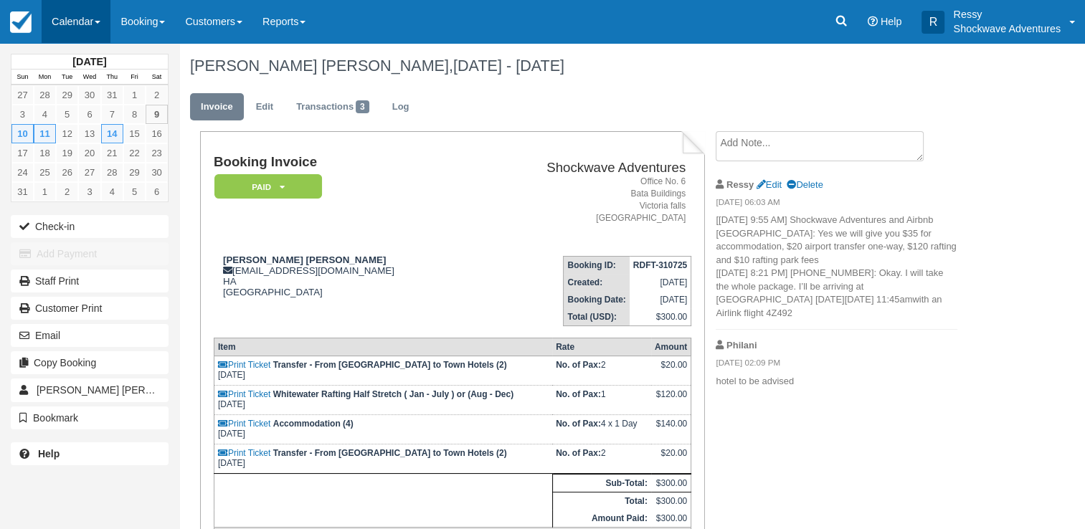
click at [90, 23] on link "Calendar" at bounding box center [76, 21] width 69 height 43
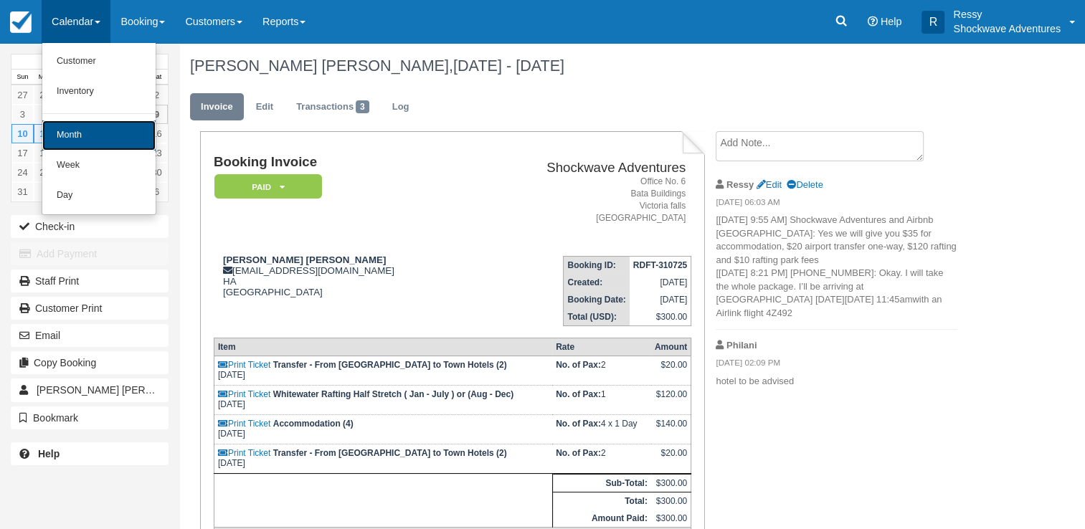
click at [96, 135] on link "Month" at bounding box center [98, 136] width 113 height 30
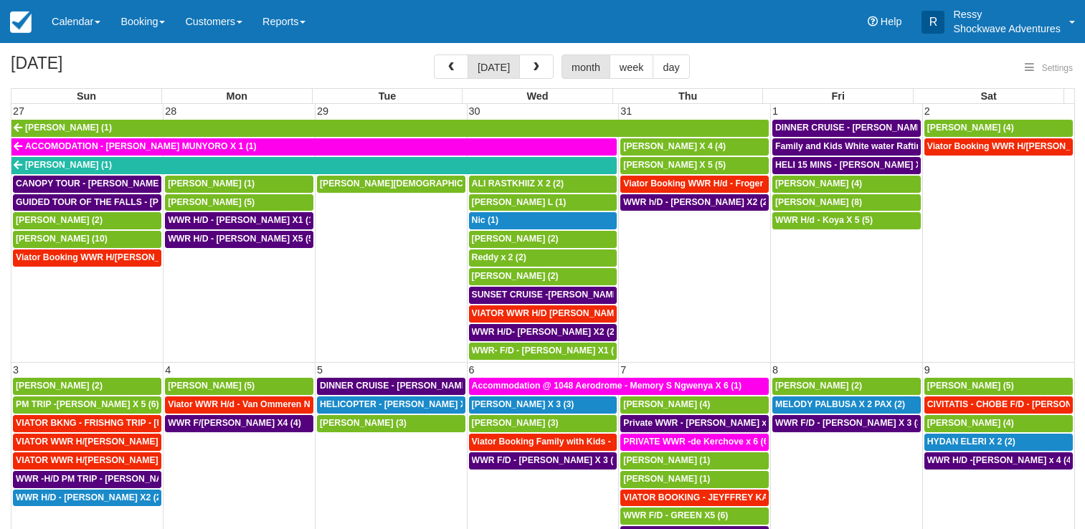
select select
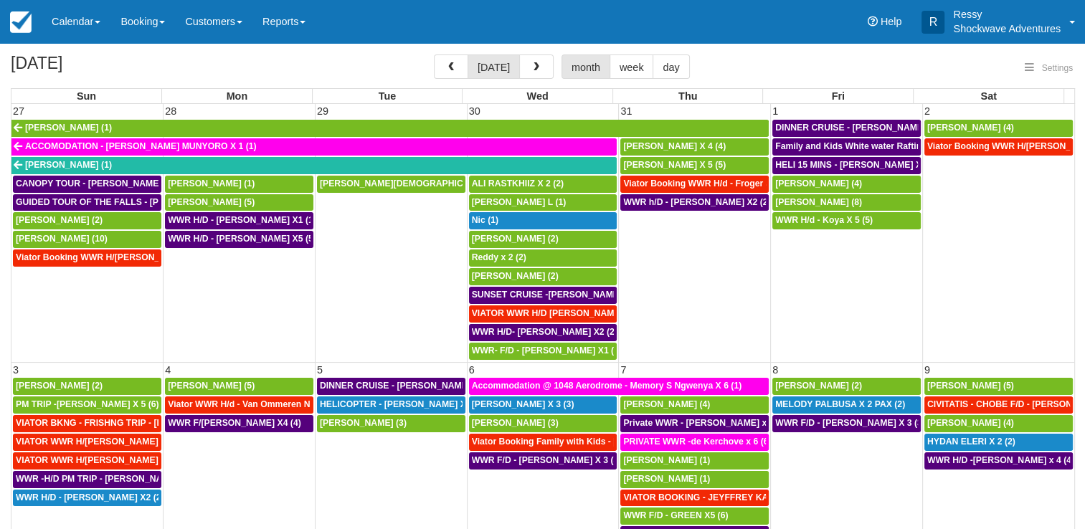
select select
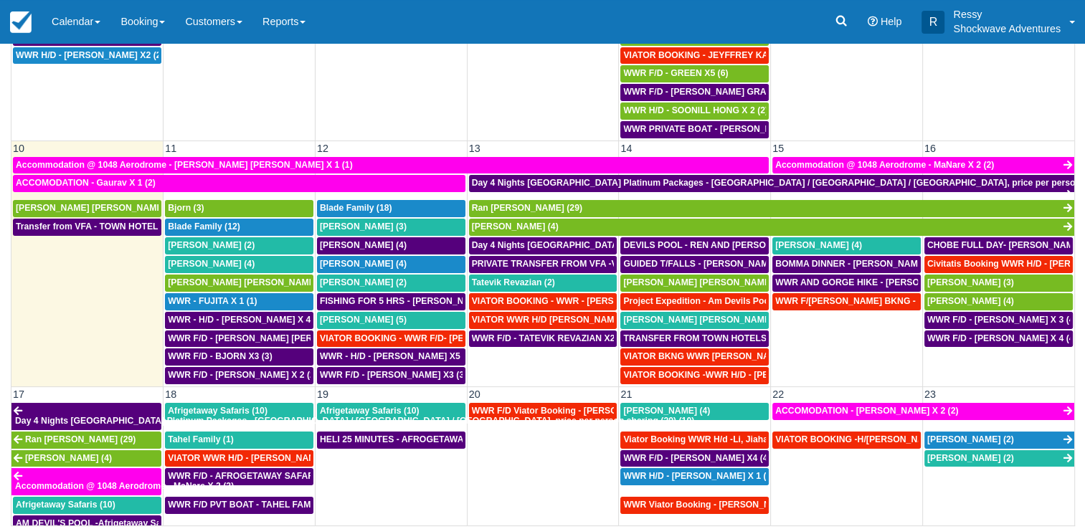
scroll to position [380, 0]
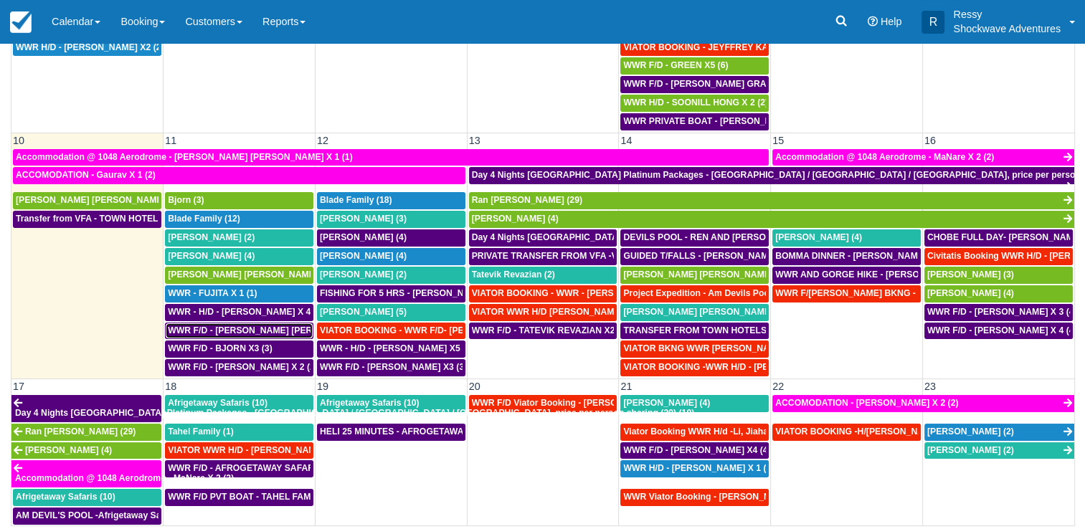
click at [281, 326] on span "WWR F/D - [PERSON_NAME] [PERSON_NAME] X1 (1)" at bounding box center [279, 331] width 223 height 10
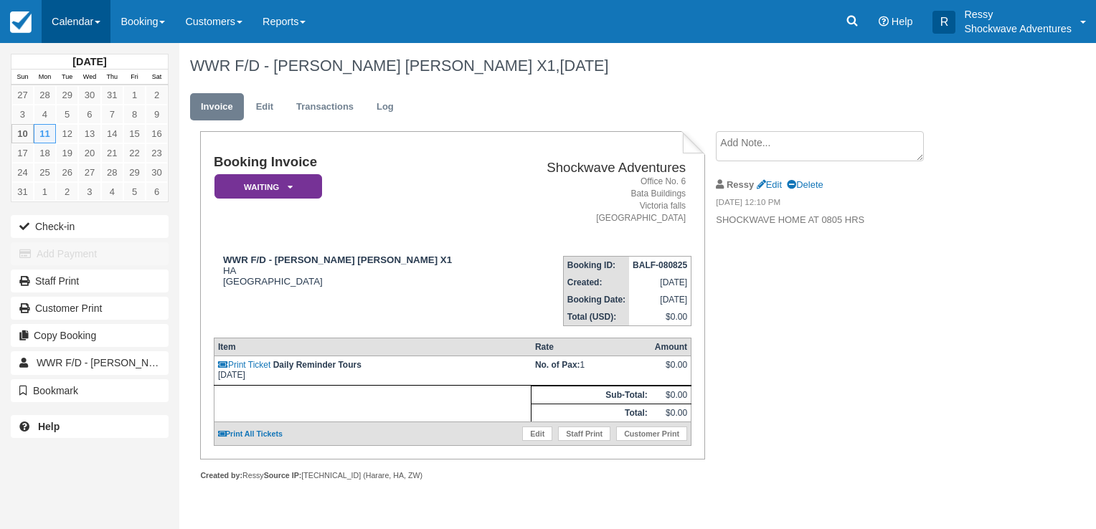
click at [95, 19] on link "Calendar" at bounding box center [76, 21] width 69 height 43
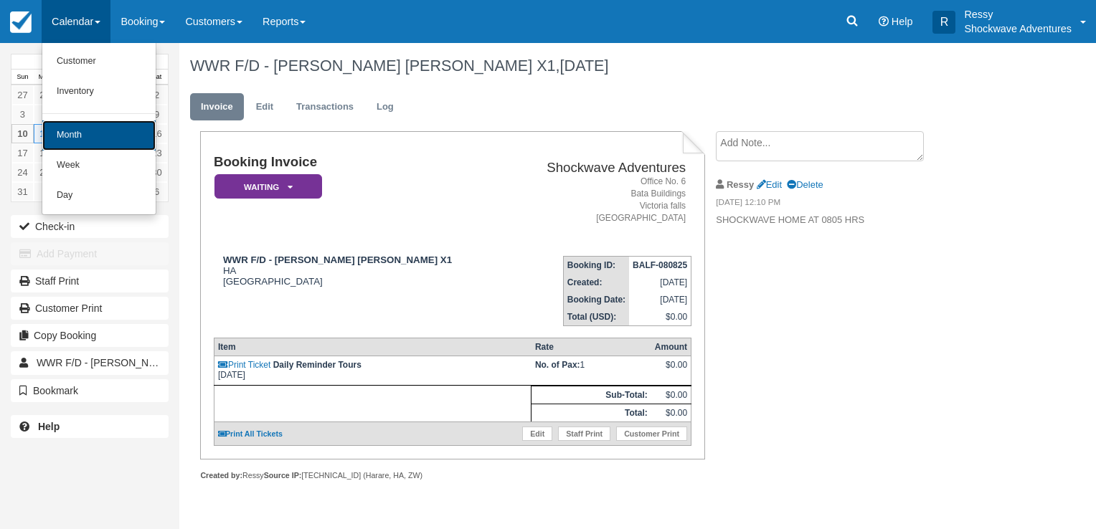
click at [128, 137] on link "Month" at bounding box center [98, 136] width 113 height 30
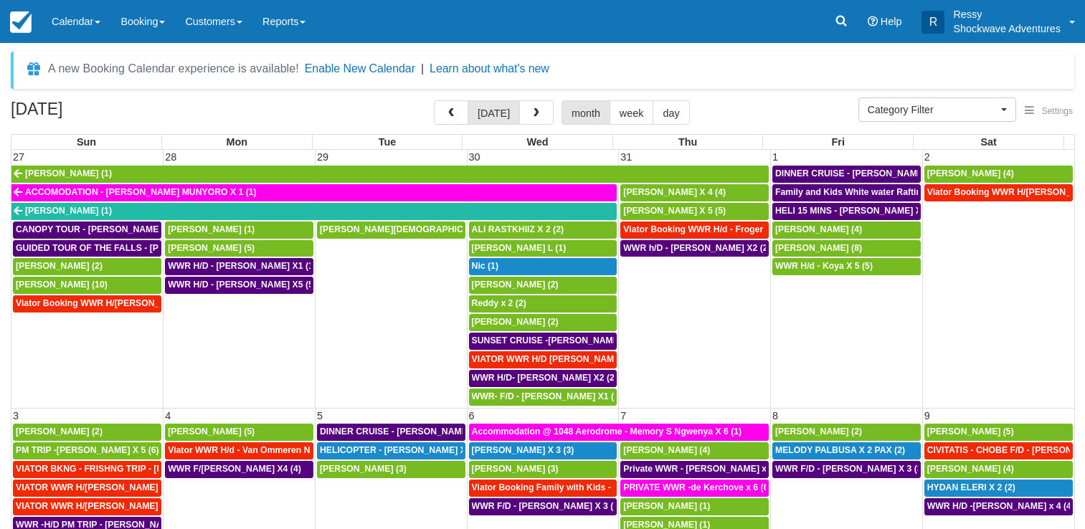
select select
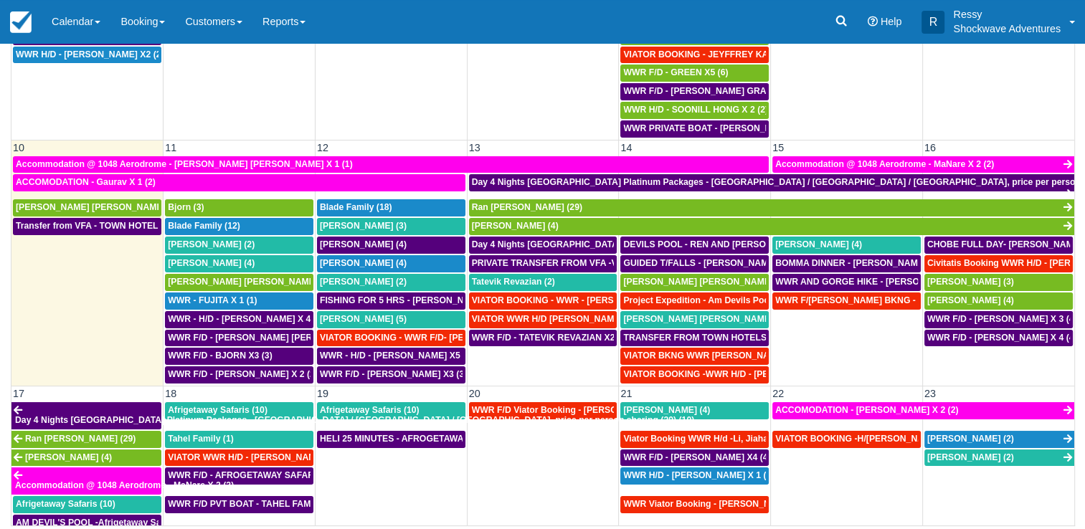
scroll to position [354, 0]
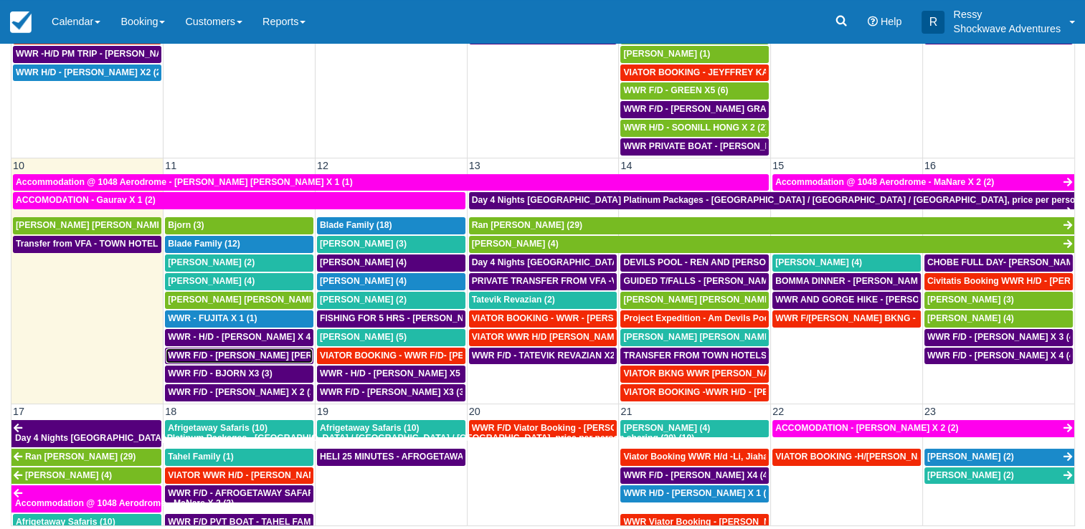
click at [286, 351] on span "WWR F/D - [PERSON_NAME] [PERSON_NAME] X1 (1)" at bounding box center [279, 356] width 223 height 10
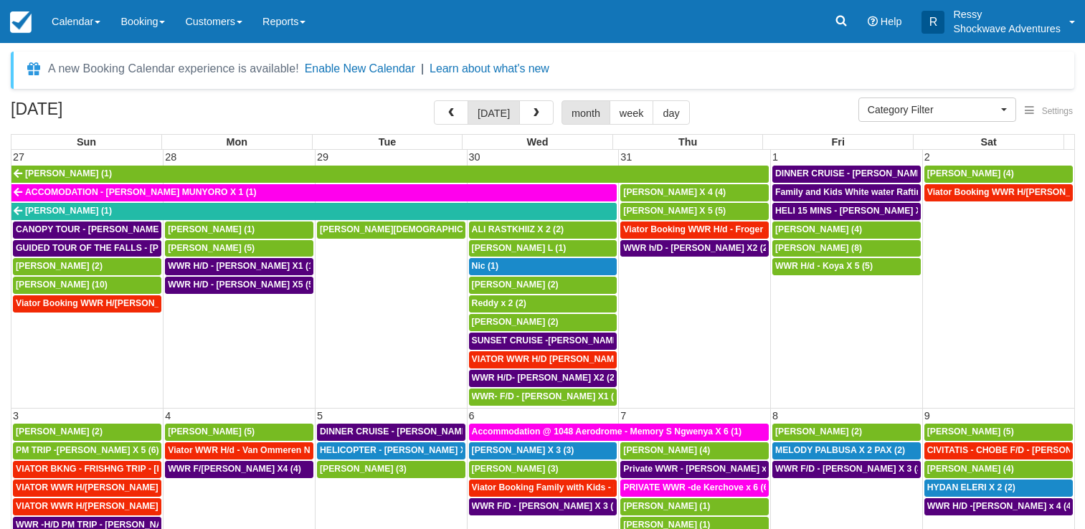
select select
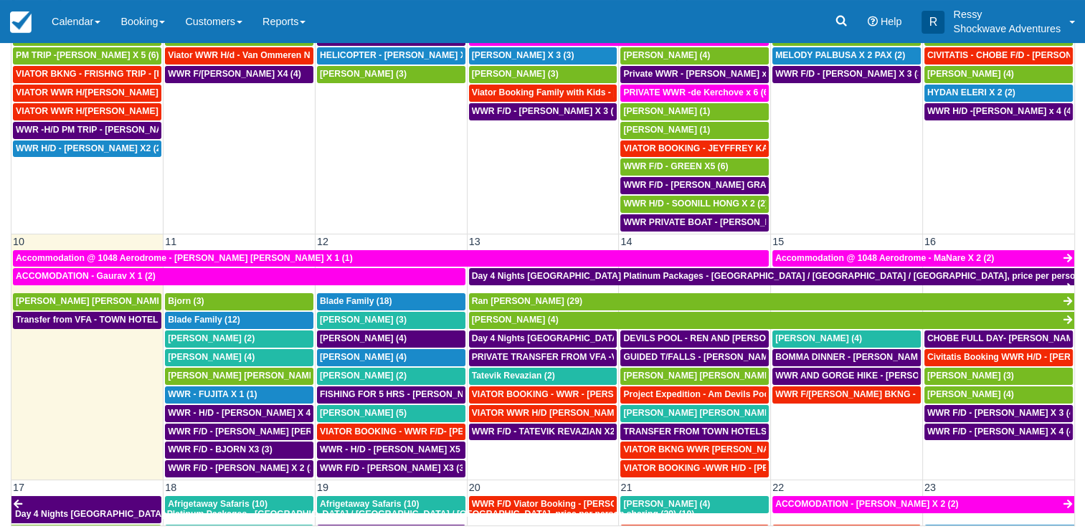
scroll to position [367, 0]
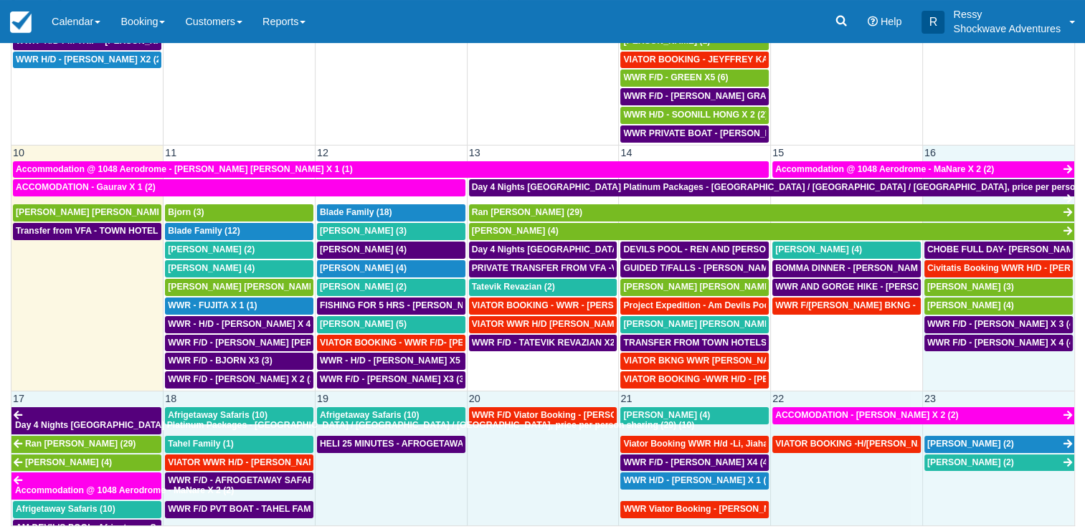
drag, startPoint x: 1060, startPoint y: 384, endPoint x: 1061, endPoint y: 396, distance: 12.2
click at [1061, 396] on div "27 28 29 30 31 1 2 [PERSON_NAME] (1) DINNER CRUISE - [PERSON_NAME] X4 (4) [PERS…" at bounding box center [542, 323] width 1063 height 1315
click at [1061, 408] on link "ACCOMODATION - Laurence Everitt X 2 (2)" at bounding box center [924, 416] width 302 height 17
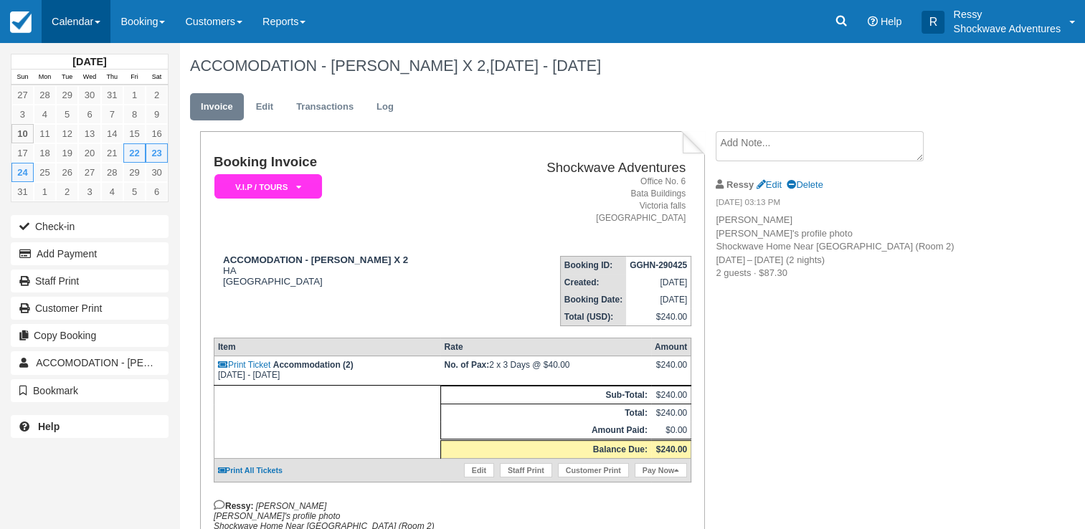
click at [90, 32] on link "Calendar" at bounding box center [76, 21] width 69 height 43
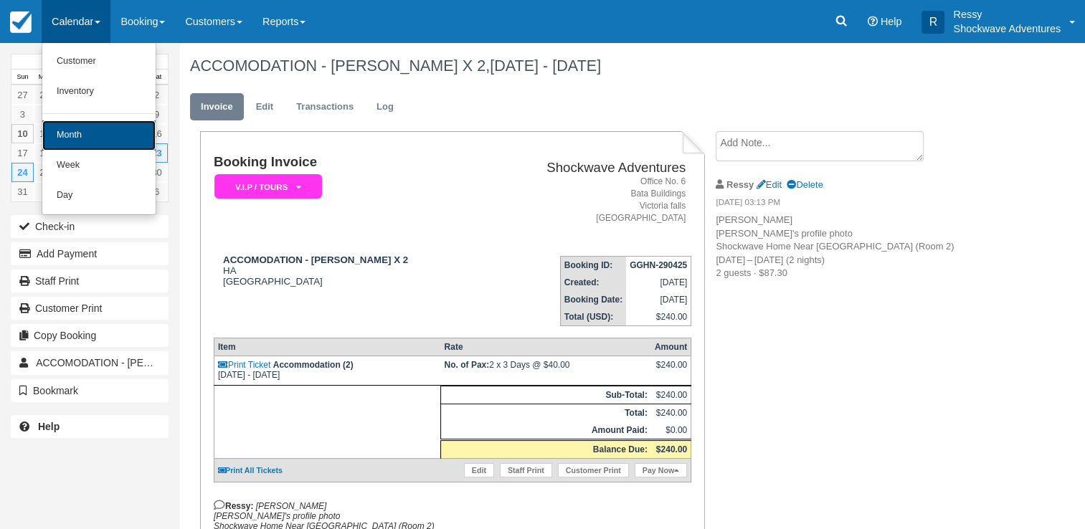
click at [112, 134] on link "Month" at bounding box center [98, 136] width 113 height 30
click at [112, 134] on link "14" at bounding box center [112, 133] width 22 height 19
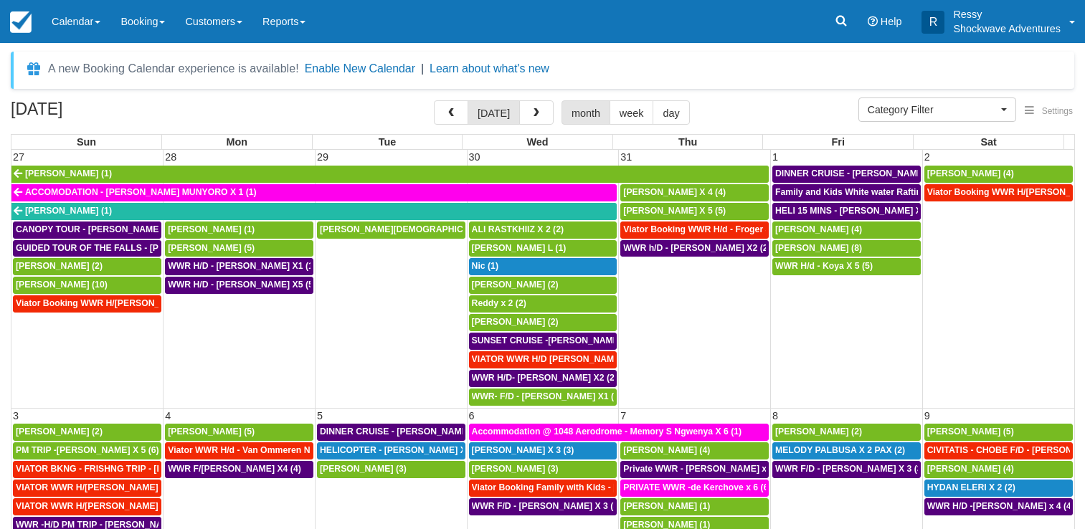
select select
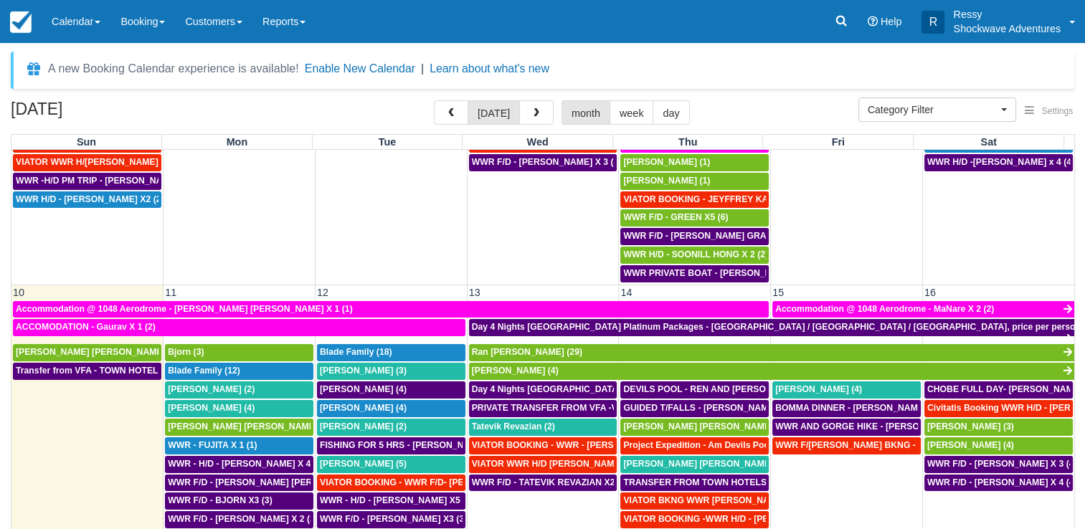
scroll to position [502, 0]
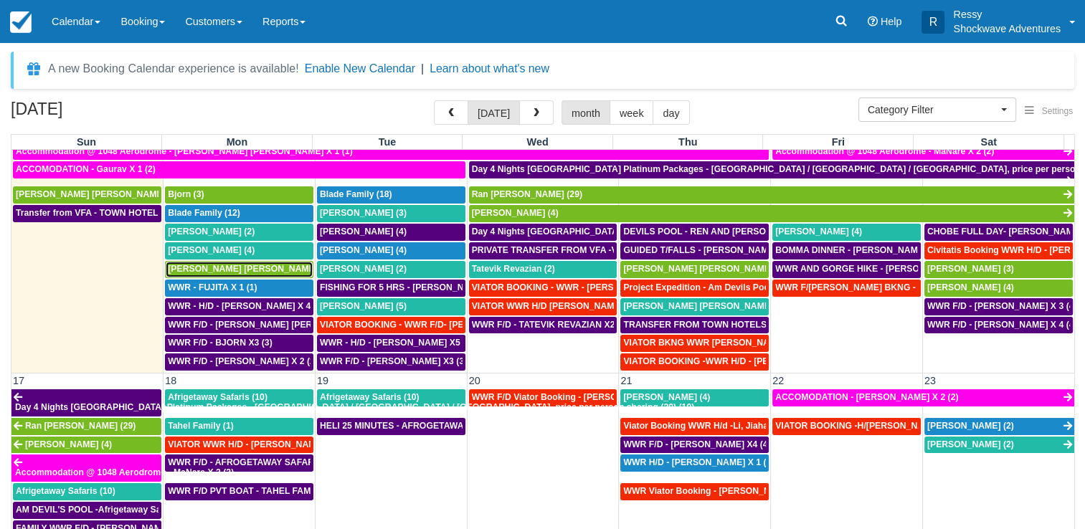
click at [235, 264] on span "Kari Timo Kalervo (5)" at bounding box center [249, 269] width 163 height 10
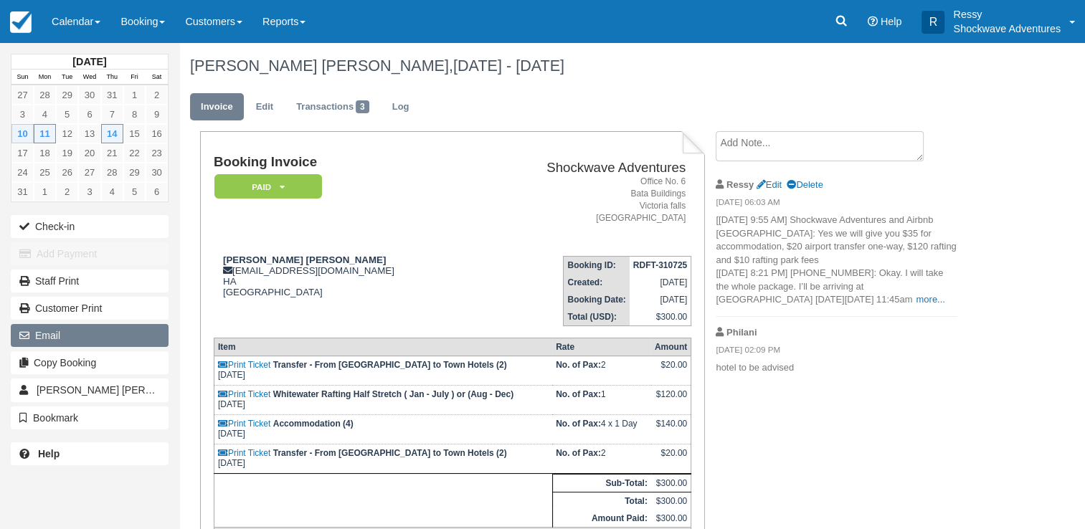
click at [91, 341] on button "Email" at bounding box center [90, 335] width 158 height 23
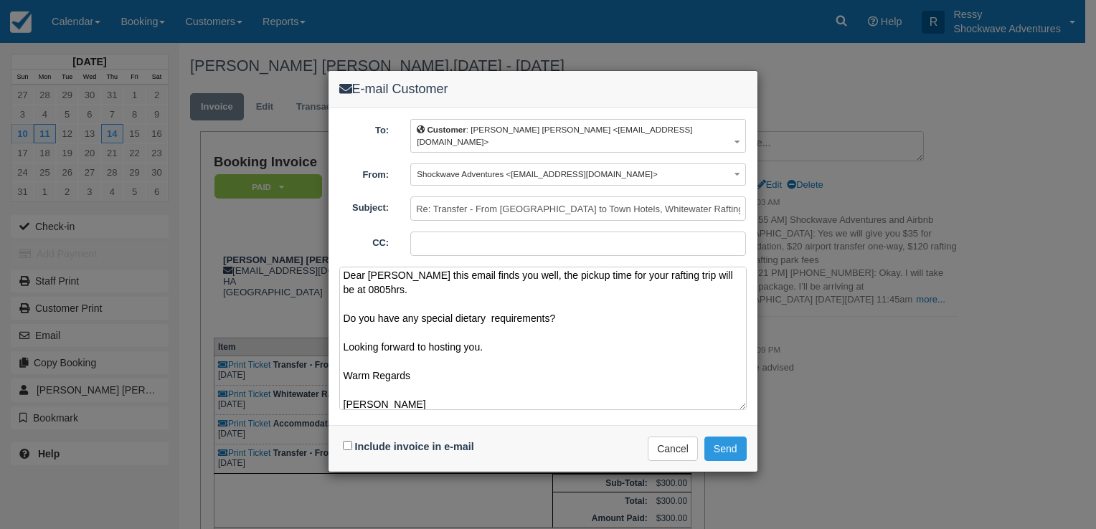
scroll to position [17, 0]
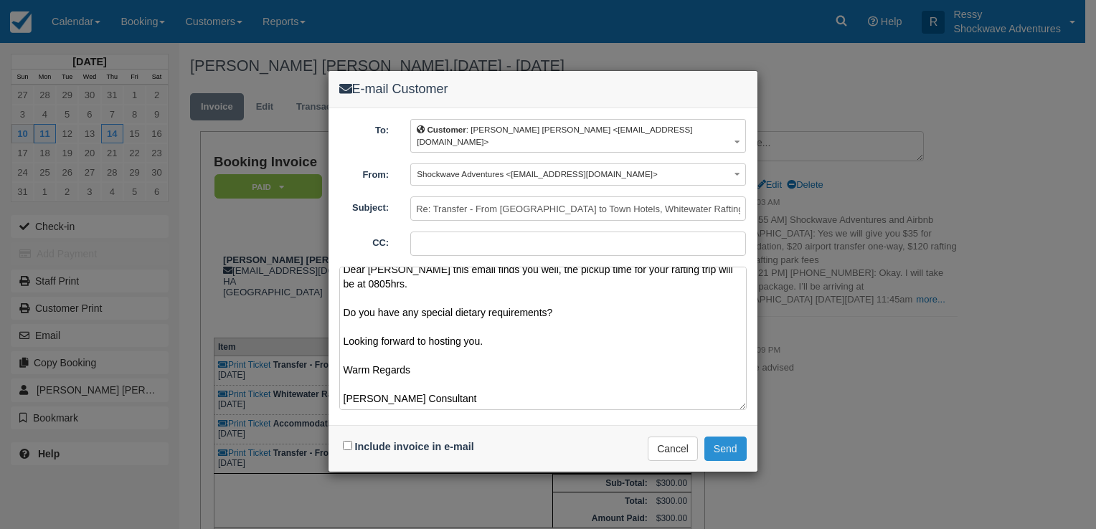
type textarea "Dear Kari Hope this email finds you well, the pickup time for your rafting trip…"
click at [717, 437] on button "Send" at bounding box center [726, 449] width 42 height 24
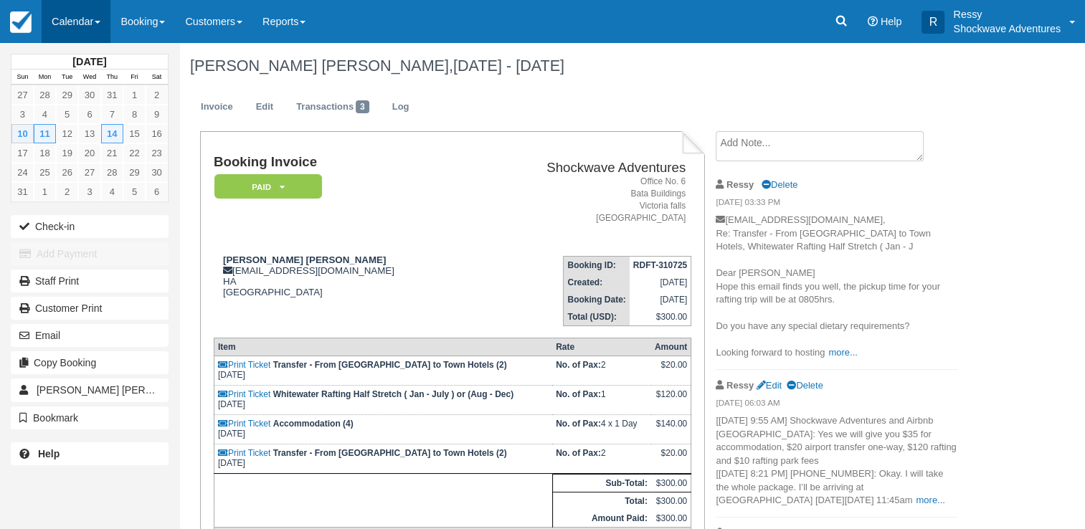
click at [90, 24] on link "Calendar" at bounding box center [76, 21] width 69 height 43
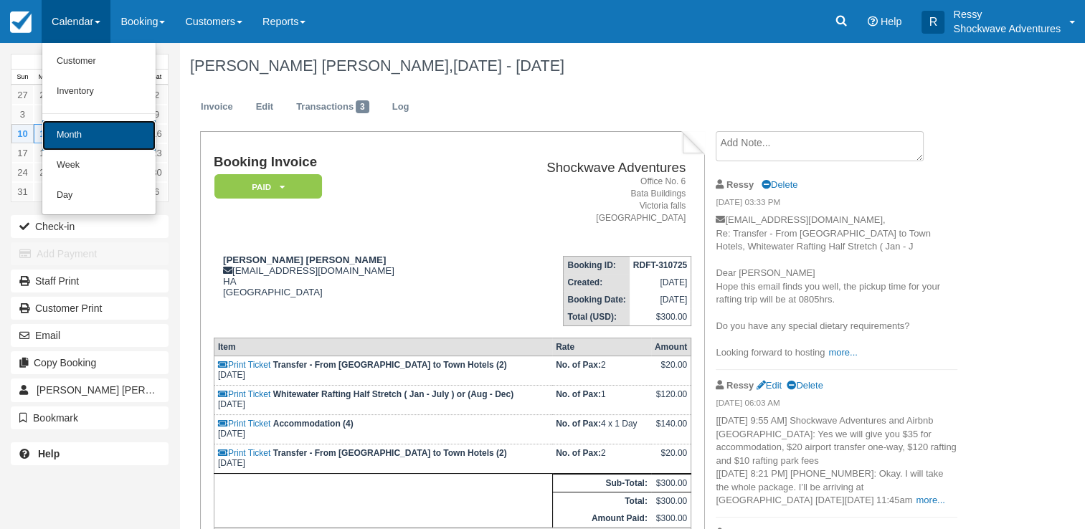
click at [86, 138] on link "Month" at bounding box center [98, 136] width 113 height 30
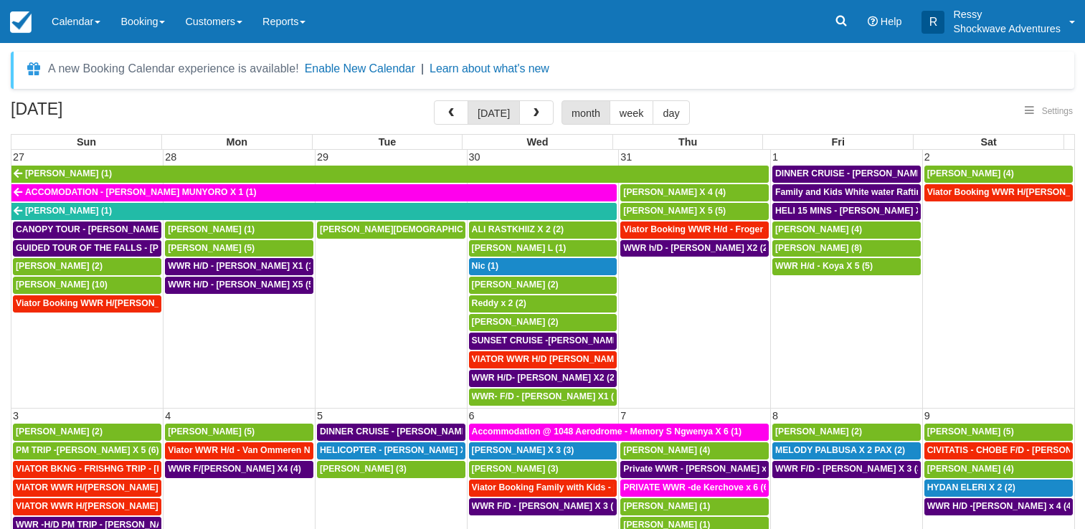
select select
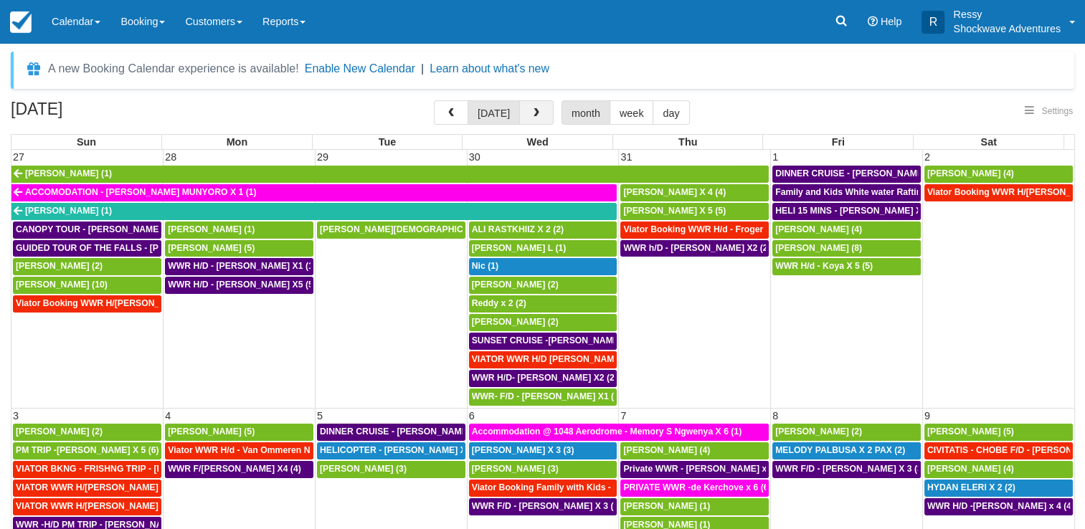
click at [532, 116] on span "button" at bounding box center [537, 113] width 10 height 10
select select
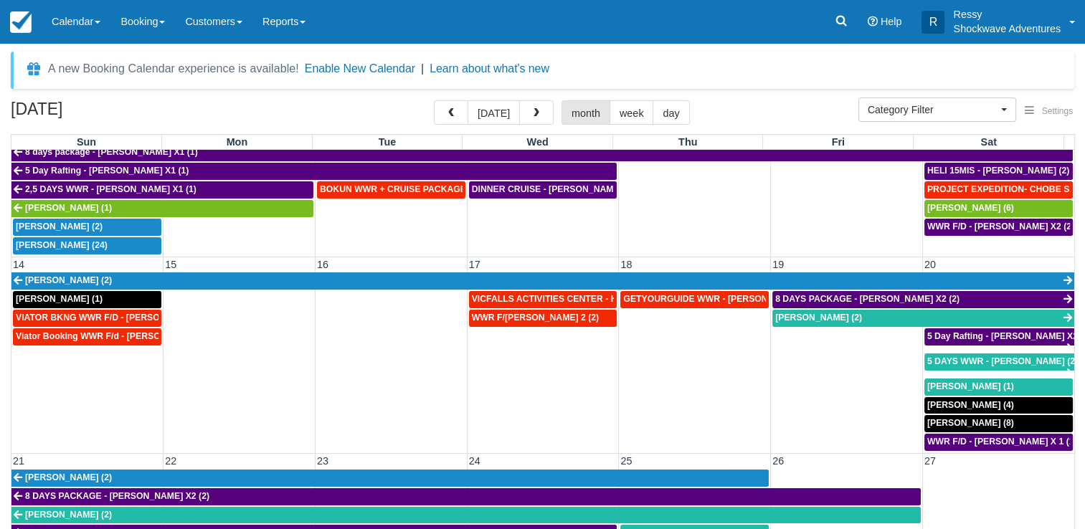
scroll to position [378, 0]
